Goal: Find specific page/section: Find specific page/section

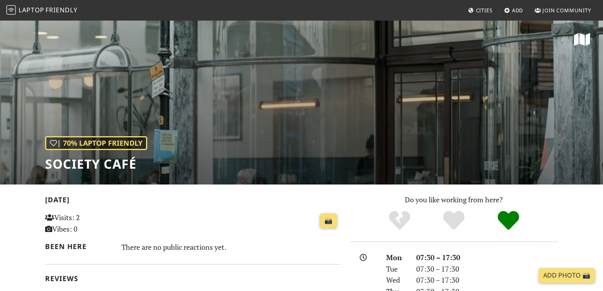
click at [55, 11] on span "Friendly" at bounding box center [62, 10] width 32 height 9
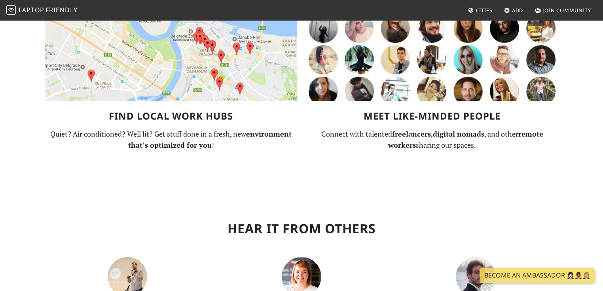
scroll to position [824, 0]
